Goal: Transaction & Acquisition: Purchase product/service

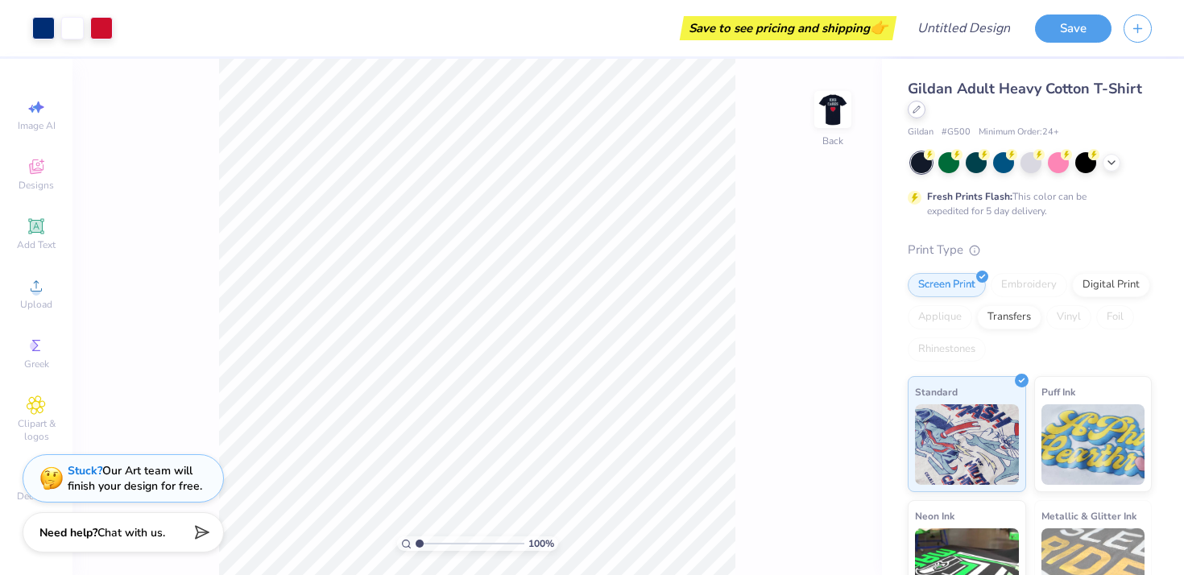
click at [917, 117] on div at bounding box center [917, 110] width 18 height 18
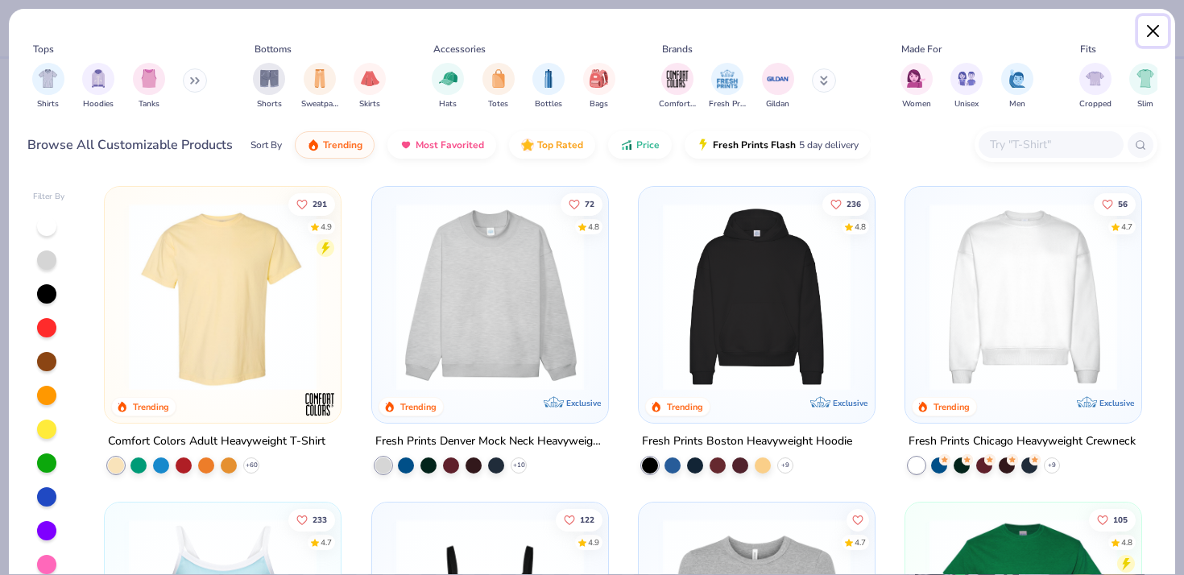
click at [1149, 36] on button "Close" at bounding box center [1153, 31] width 31 height 31
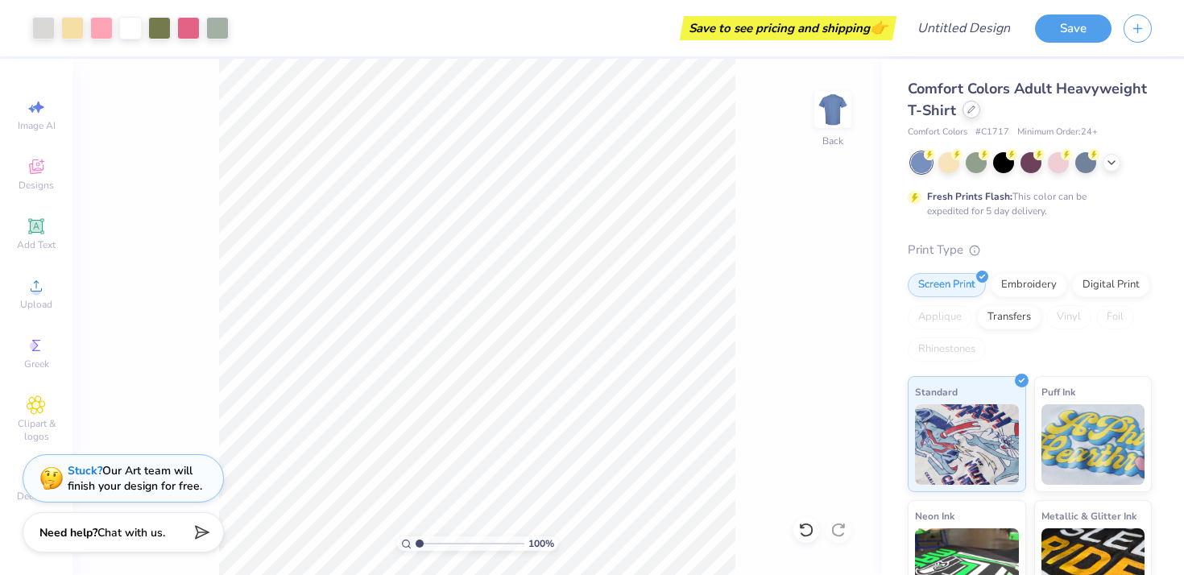
click at [972, 109] on icon at bounding box center [971, 110] width 8 height 8
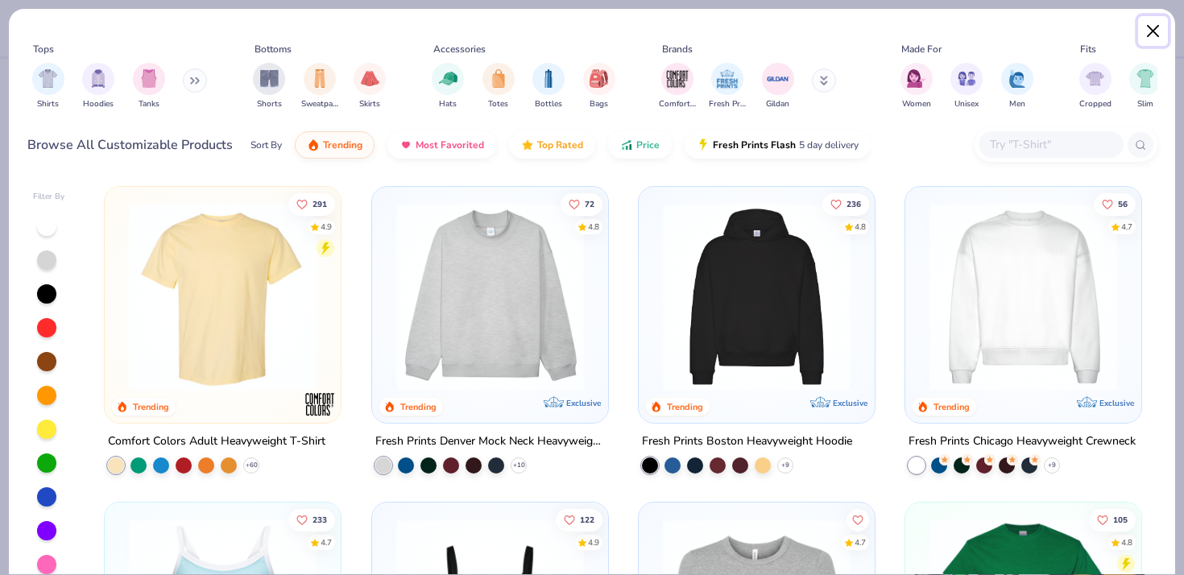
click at [1150, 31] on button "Close" at bounding box center [1153, 31] width 31 height 31
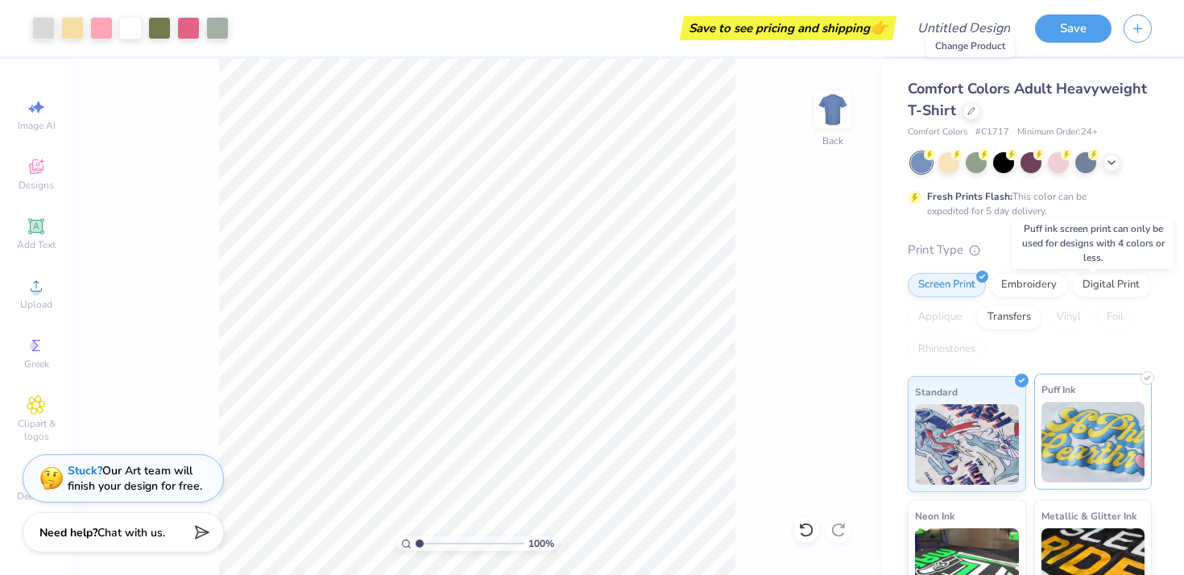
scroll to position [165, 0]
